Goal: Task Accomplishment & Management: Manage account settings

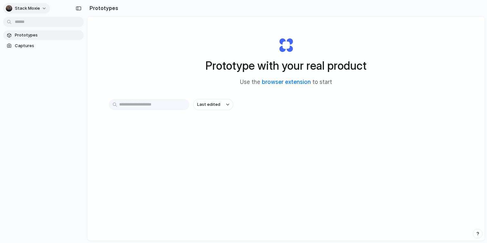
click at [42, 6] on button "Stack Moxie" at bounding box center [26, 8] width 47 height 10
click at [37, 25] on li "Settings" at bounding box center [31, 23] width 53 height 10
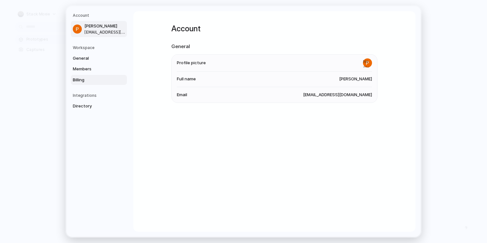
click at [82, 80] on span "Billing" at bounding box center [93, 80] width 41 height 6
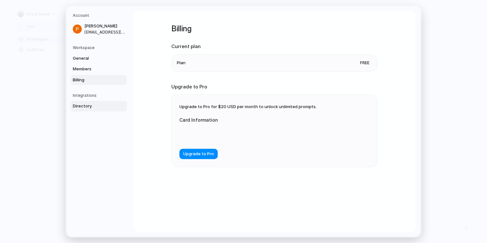
click at [84, 103] on span "Directory" at bounding box center [93, 106] width 41 height 6
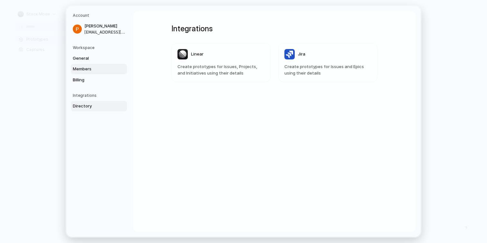
click at [84, 67] on span "Members" at bounding box center [93, 69] width 41 height 6
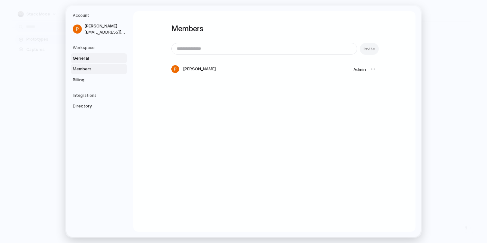
click at [84, 56] on span "General" at bounding box center [93, 58] width 41 height 6
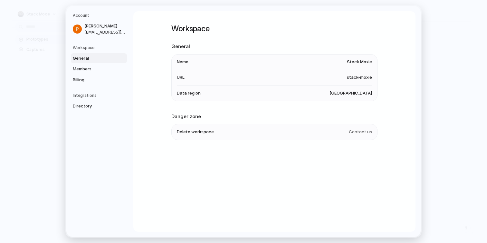
click at [84, 49] on h5 "Workspace" at bounding box center [100, 48] width 54 height 6
click at [80, 45] on h5 "Workspace" at bounding box center [100, 48] width 54 height 6
